Goal: Task Accomplishment & Management: Manage account settings

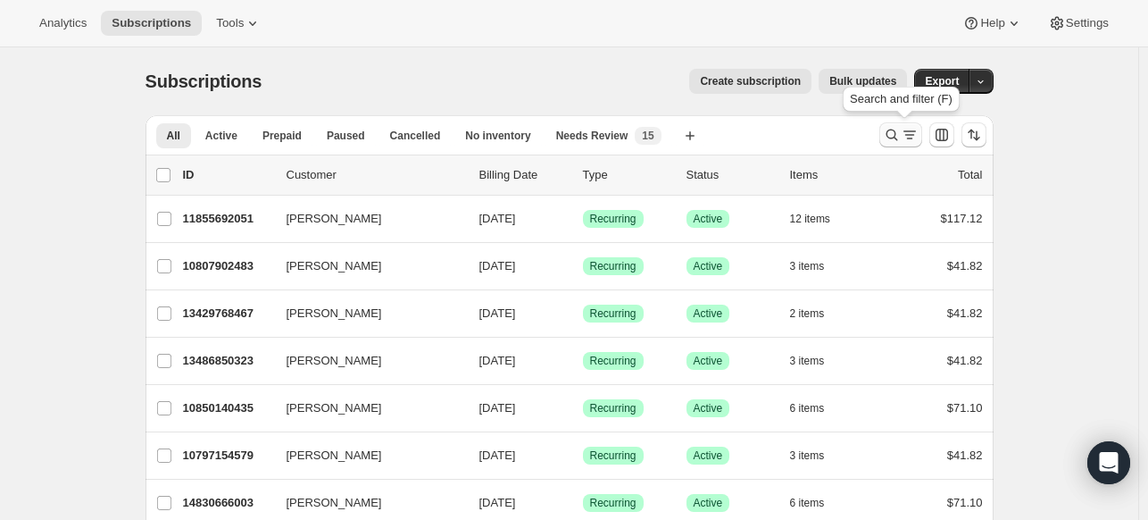
click at [888, 133] on icon "Search and filter results" at bounding box center [892, 135] width 18 height 18
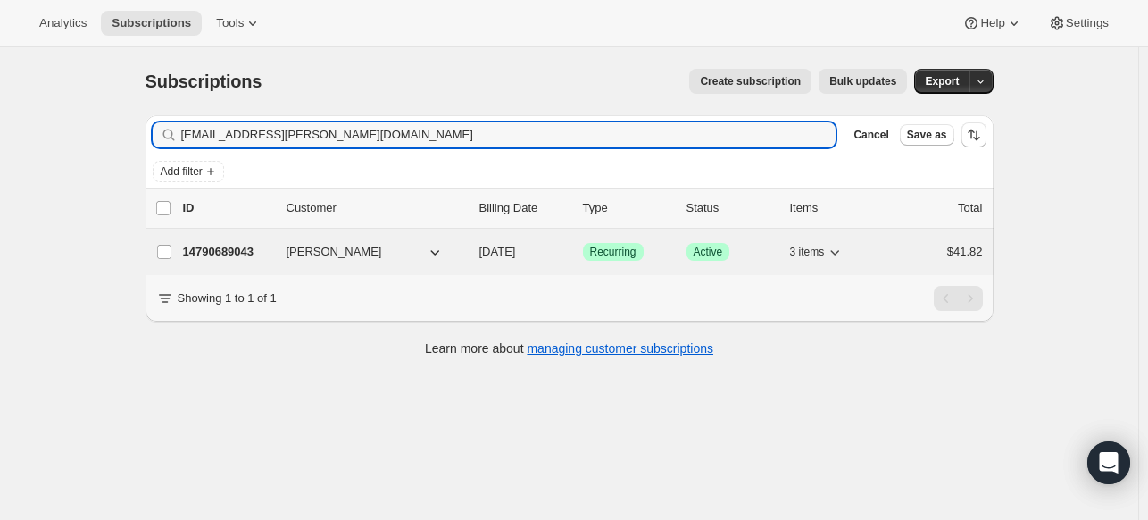
type input "[EMAIL_ADDRESS][PERSON_NAME][DOMAIN_NAME]"
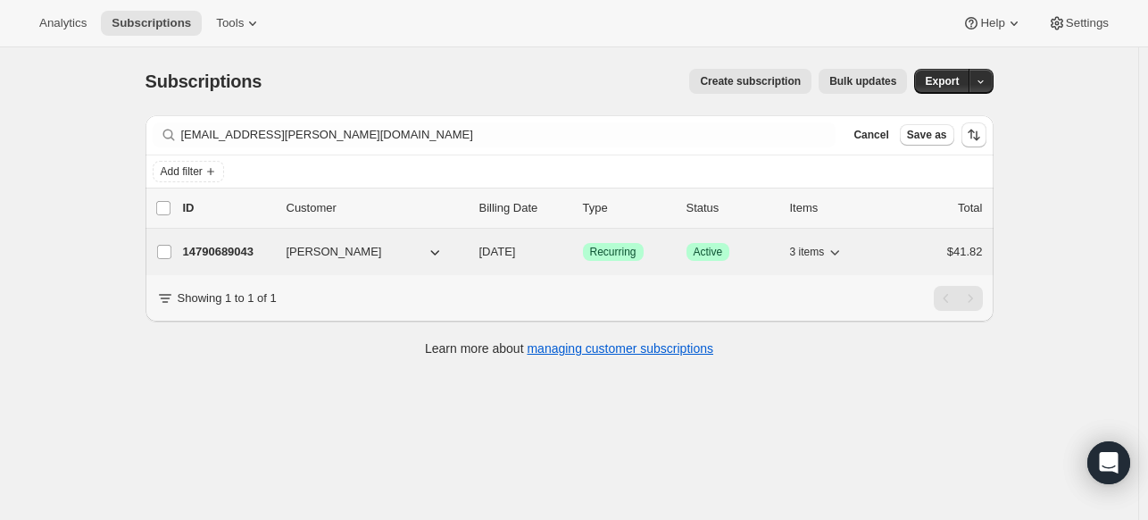
click at [243, 248] on p "14790689043" at bounding box center [227, 252] width 89 height 18
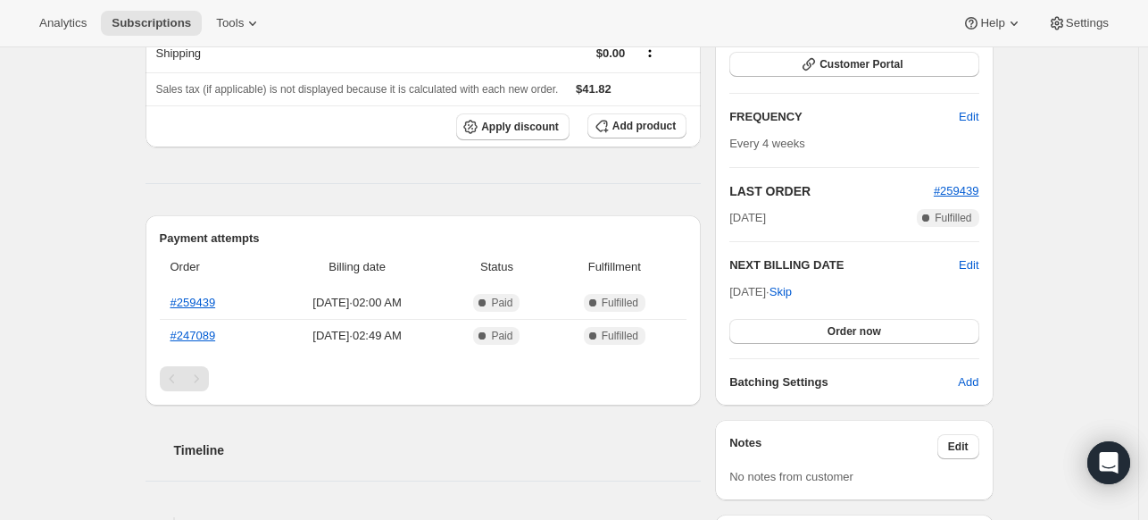
scroll to position [179, 0]
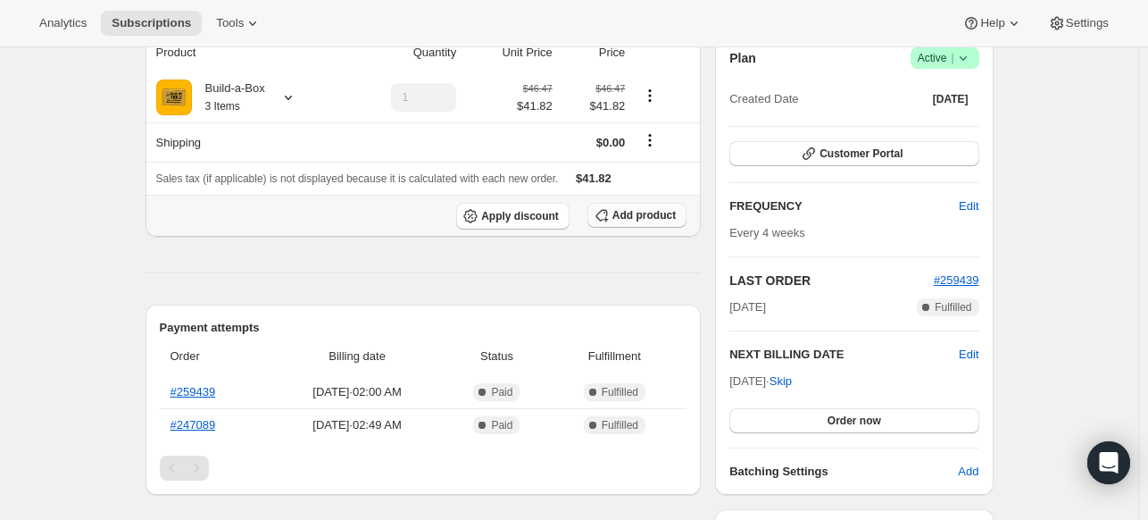
click at [645, 210] on span "Add product" at bounding box center [643, 215] width 63 height 14
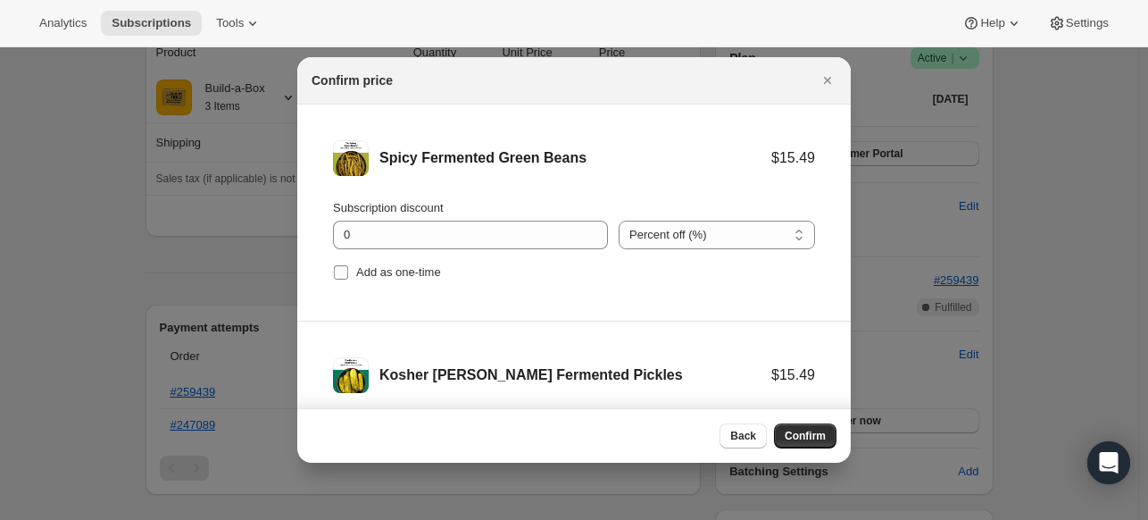
click at [439, 282] on label "Add as one-time" at bounding box center [387, 272] width 108 height 25
click at [348, 279] on input "Add as one-time" at bounding box center [341, 272] width 14 height 14
checkbox input "true"
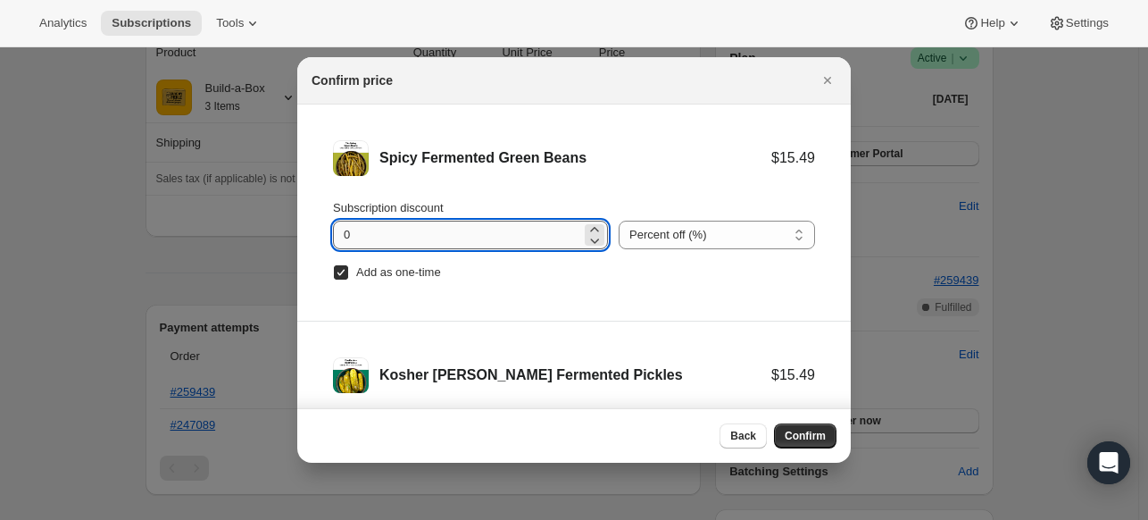
click at [470, 231] on input "0" at bounding box center [457, 235] width 248 height 29
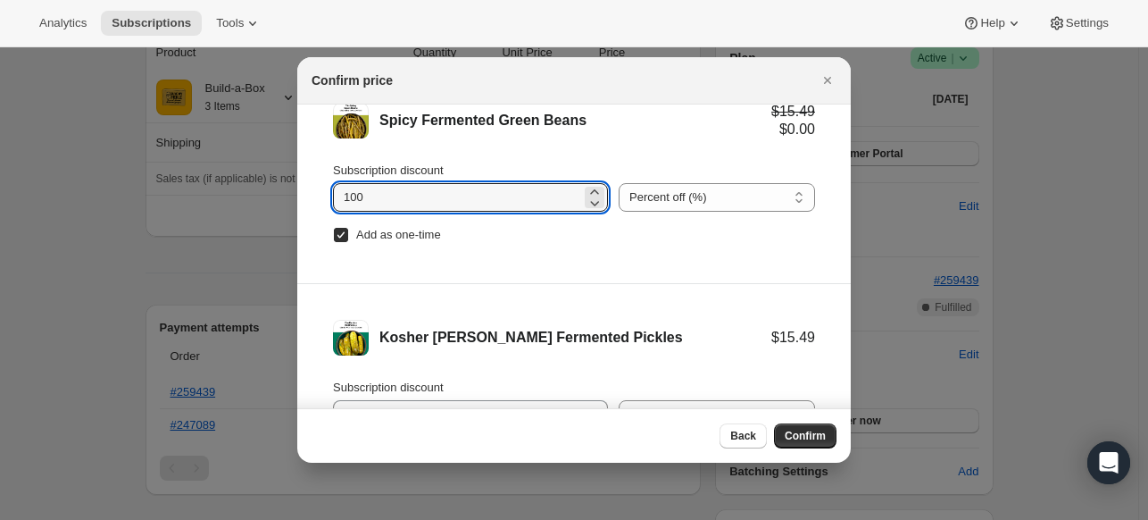
scroll to position [73, 0]
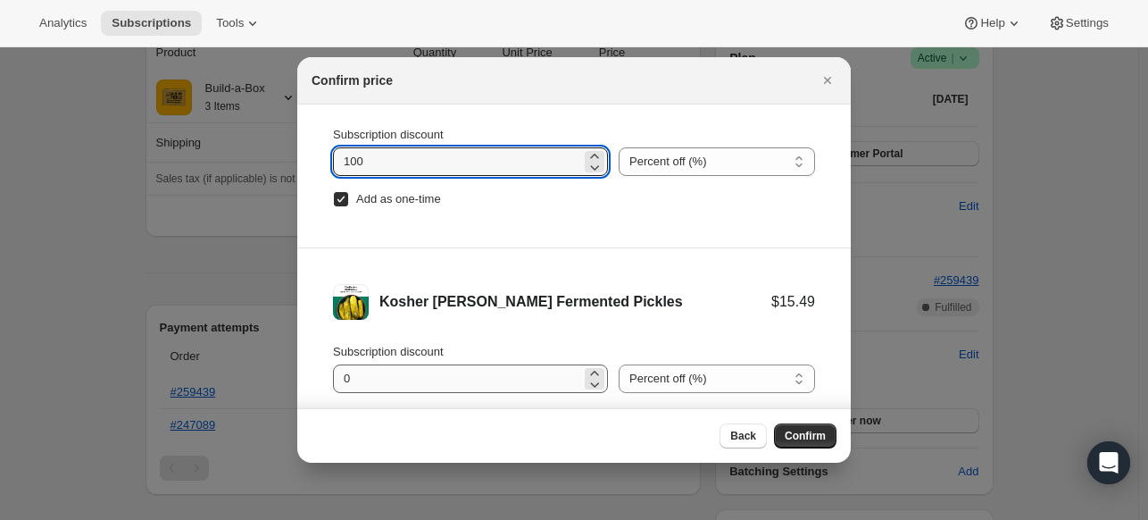
type input "100"
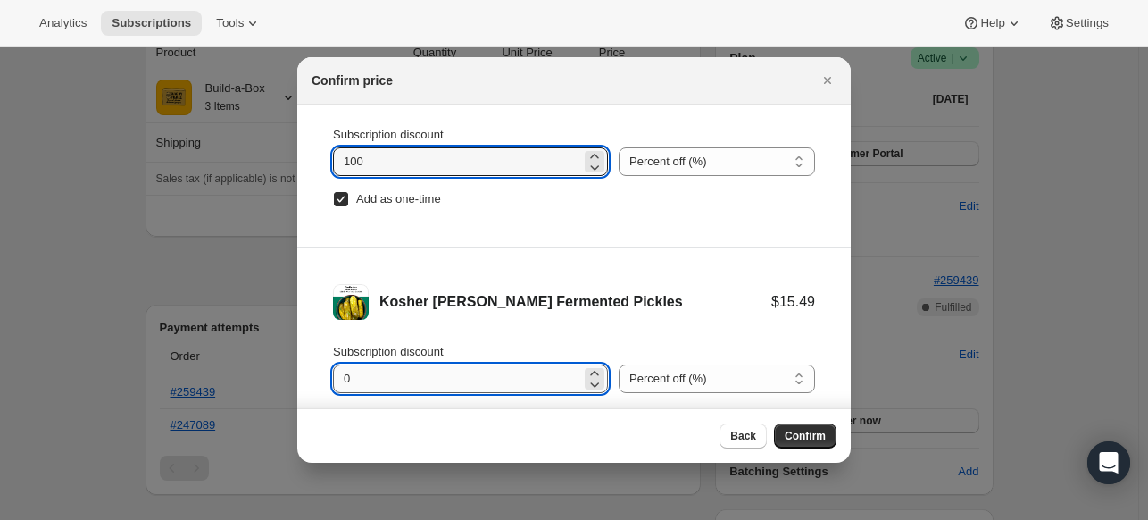
click at [354, 364] on input "0" at bounding box center [457, 378] width 248 height 29
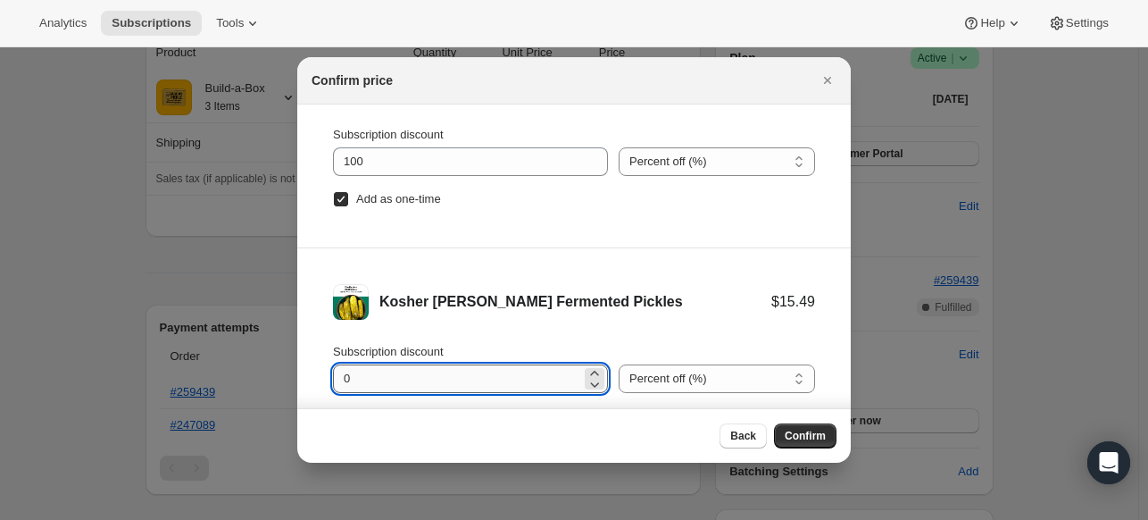
click at [354, 364] on input "0" at bounding box center [457, 378] width 248 height 29
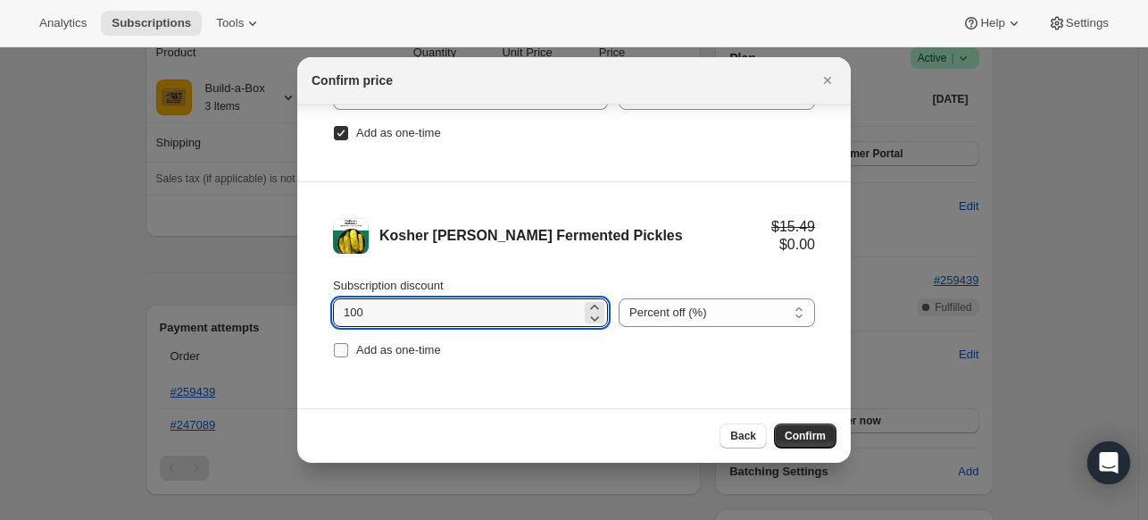
type input "100"
click at [356, 356] on span "Add as one-time" at bounding box center [398, 350] width 85 height 18
click at [348, 356] on input "Add as one-time" at bounding box center [341, 350] width 14 height 14
checkbox input "true"
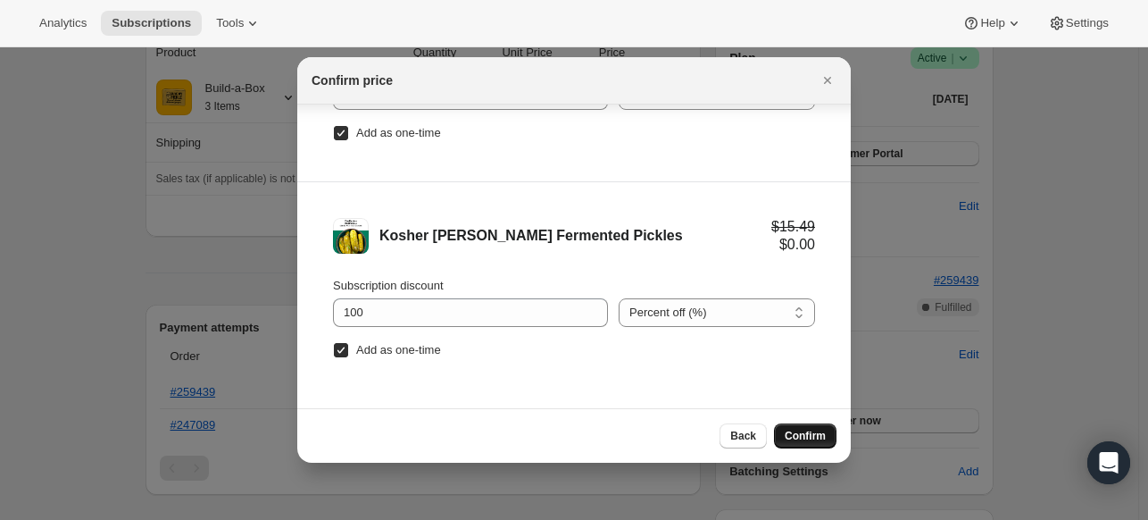
click at [800, 437] on span "Confirm" at bounding box center [805, 436] width 41 height 14
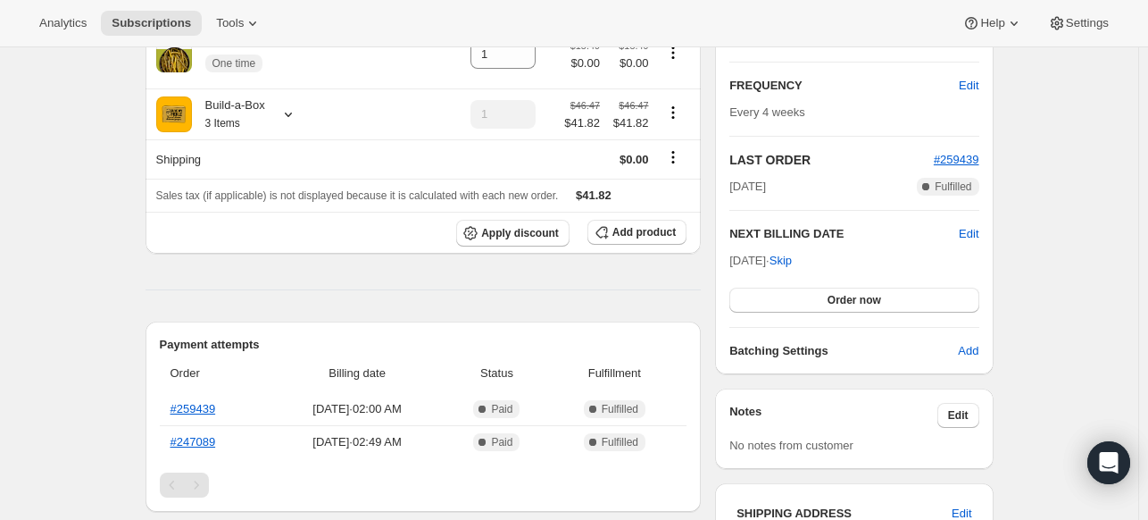
scroll to position [268, 0]
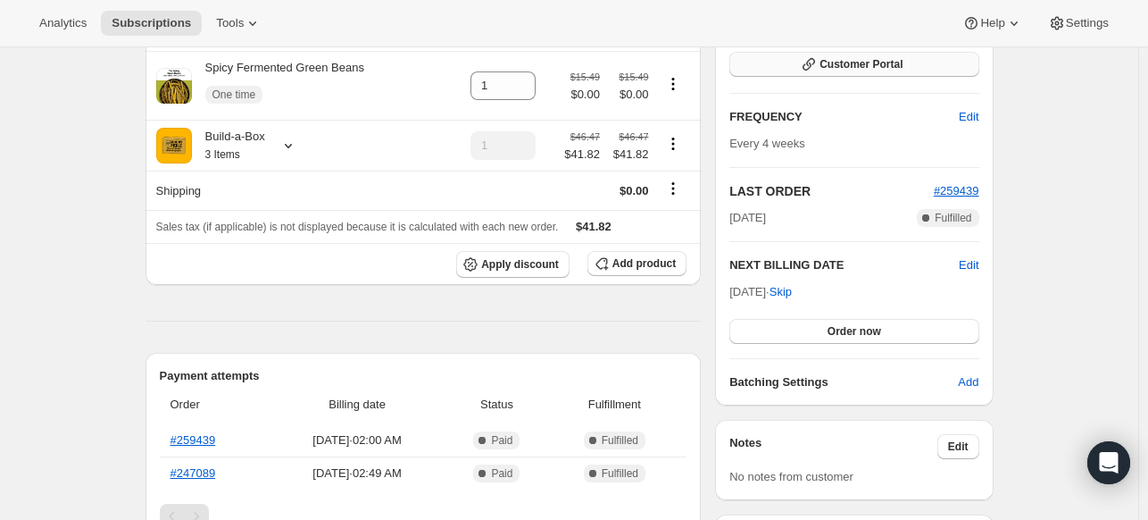
click at [915, 71] on button "Customer Portal" at bounding box center [853, 64] width 249 height 25
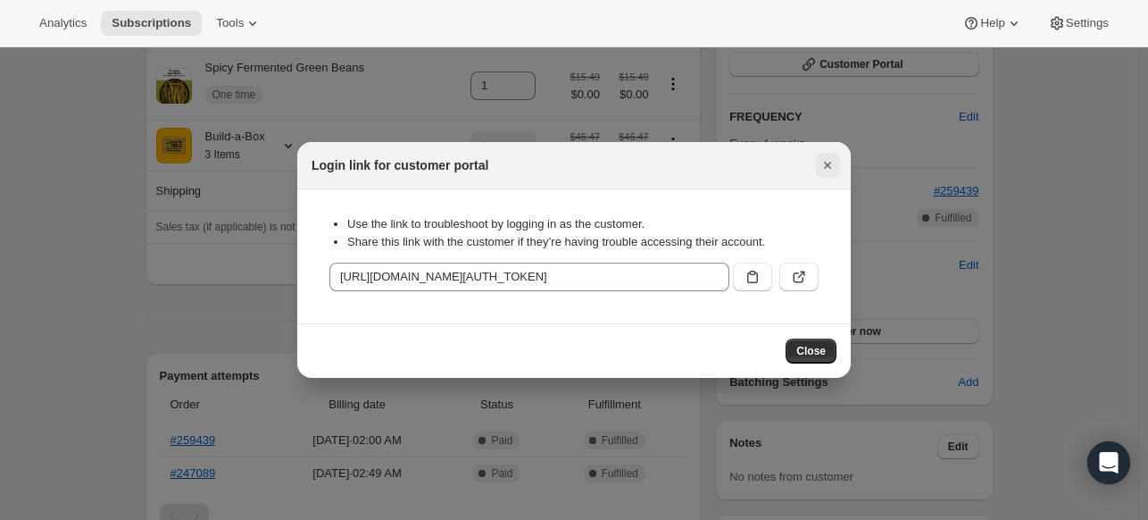
click at [836, 166] on icon "Close" at bounding box center [828, 165] width 18 height 18
